Goal: Information Seeking & Learning: Understand process/instructions

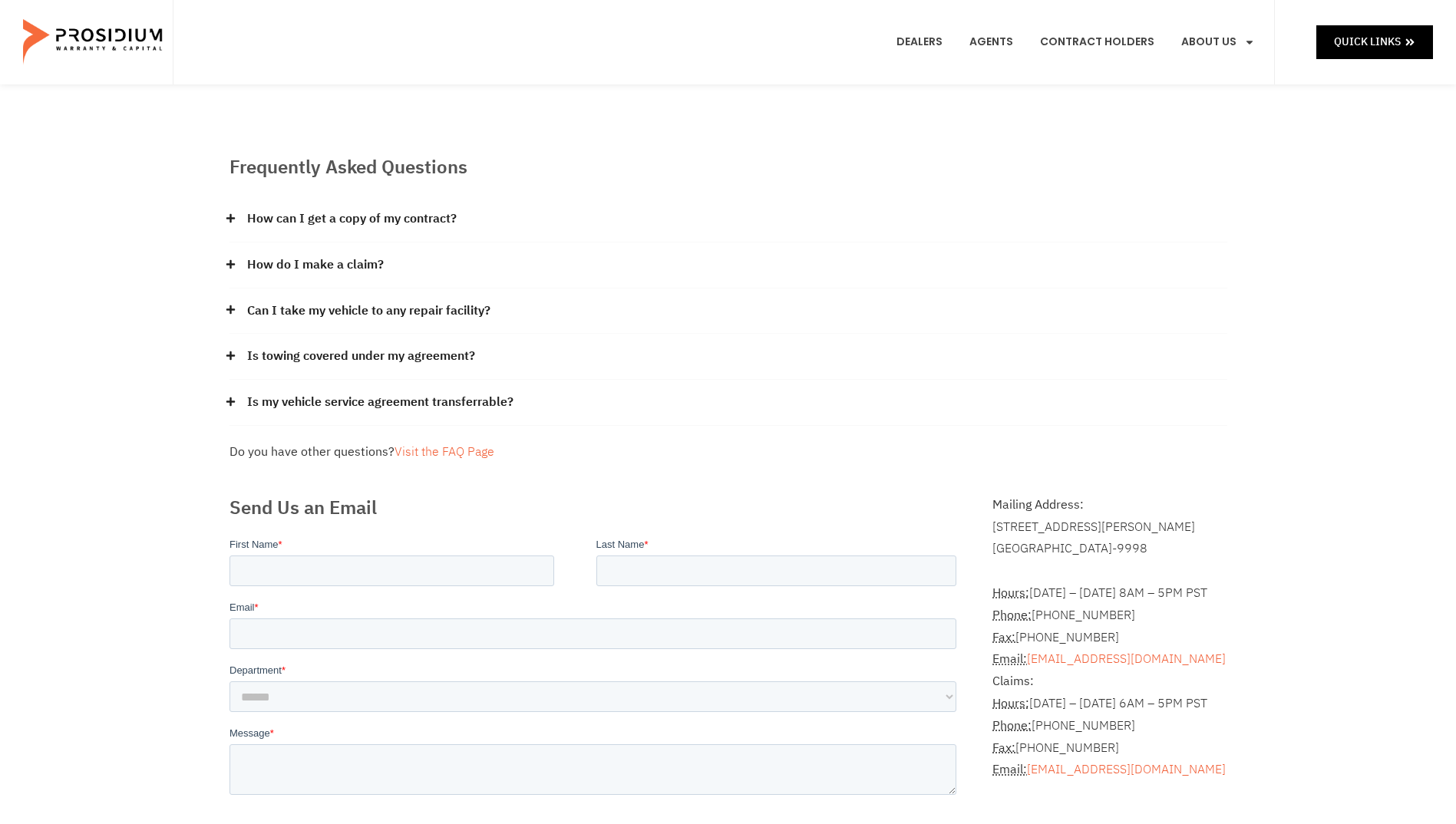
click at [1234, 39] on body "Skip to content Quick Links Dealers Agents Contract Holders About Us Products N…" at bounding box center [728, 824] width 1456 height 1649
click at [280, 262] on link "How do I make a claim?" at bounding box center [315, 265] width 136 height 22
